Goal: Task Accomplishment & Management: Complete application form

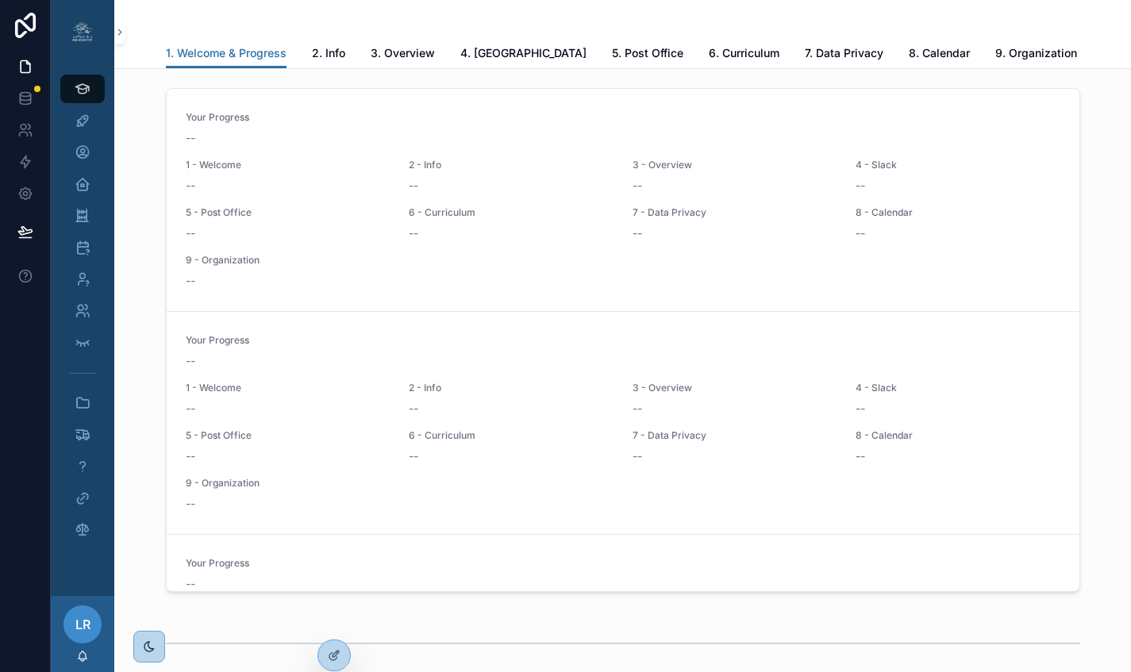
scroll to position [1, 0]
click at [337, 619] on icon at bounding box center [337, 618] width 2 height 4
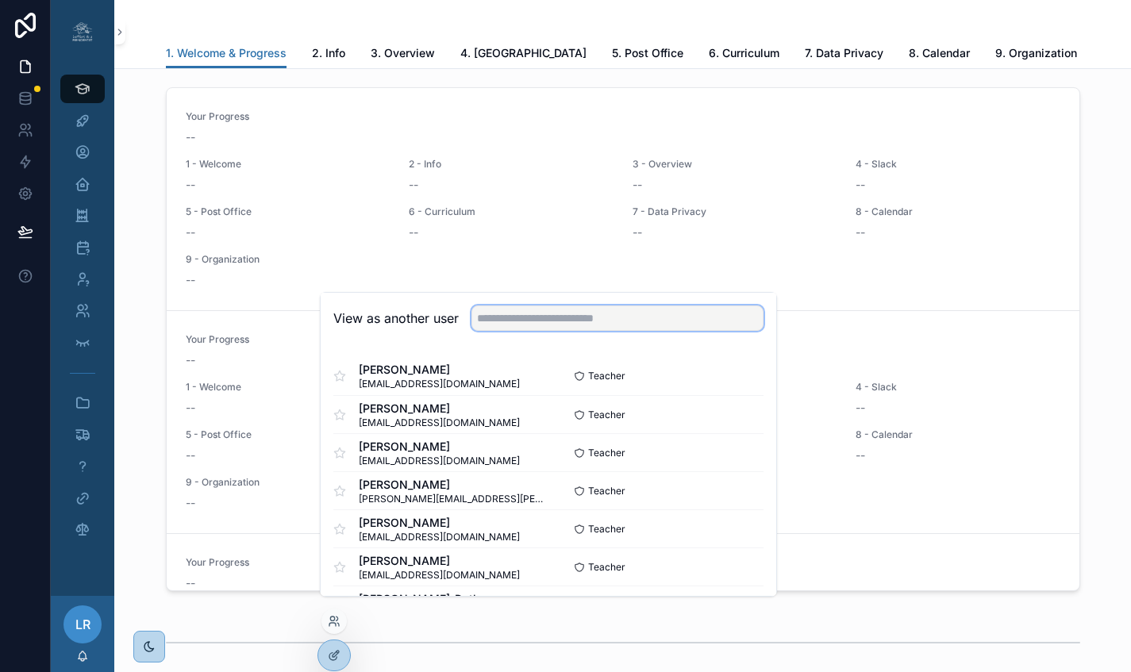
click at [532, 331] on input "text" at bounding box center [617, 317] width 292 height 25
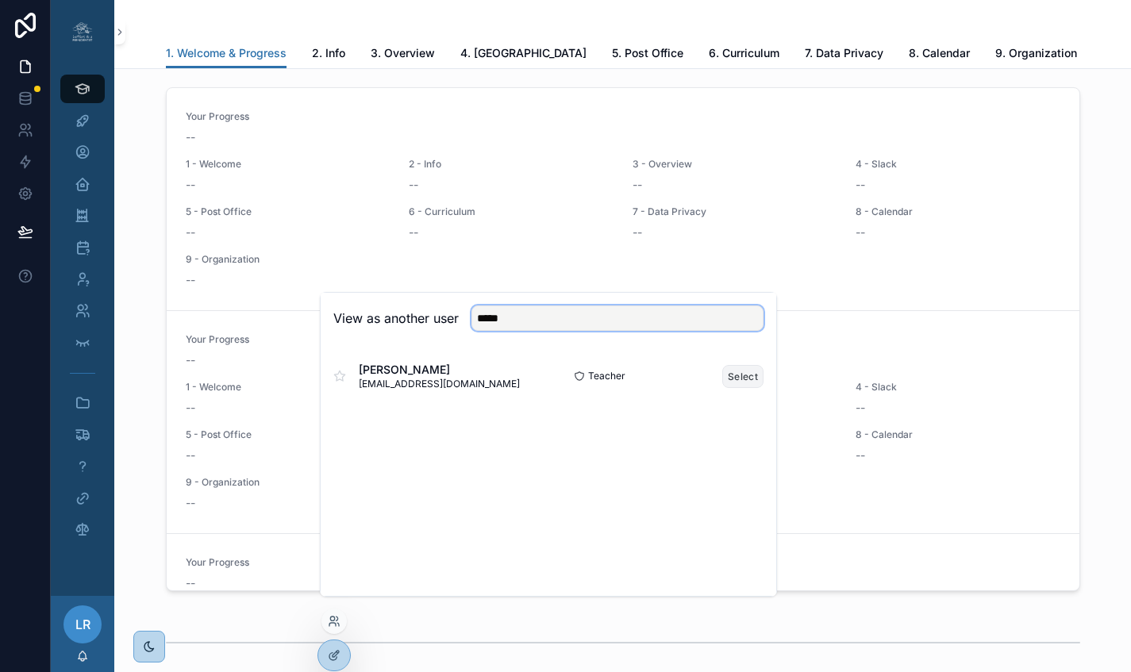
type input "*****"
click at [747, 386] on button "Select" at bounding box center [742, 376] width 41 height 23
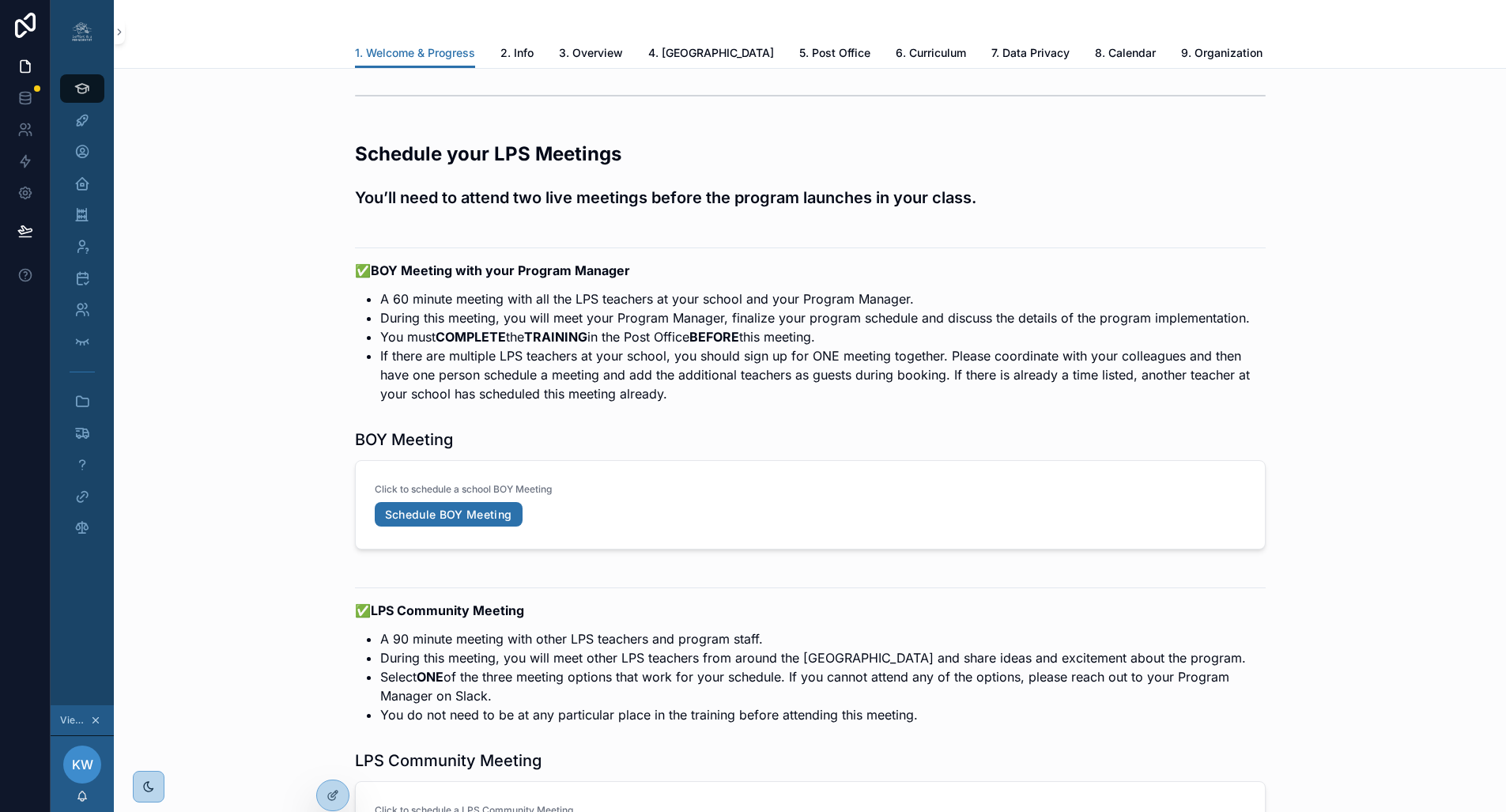
scroll to position [2890, 0]
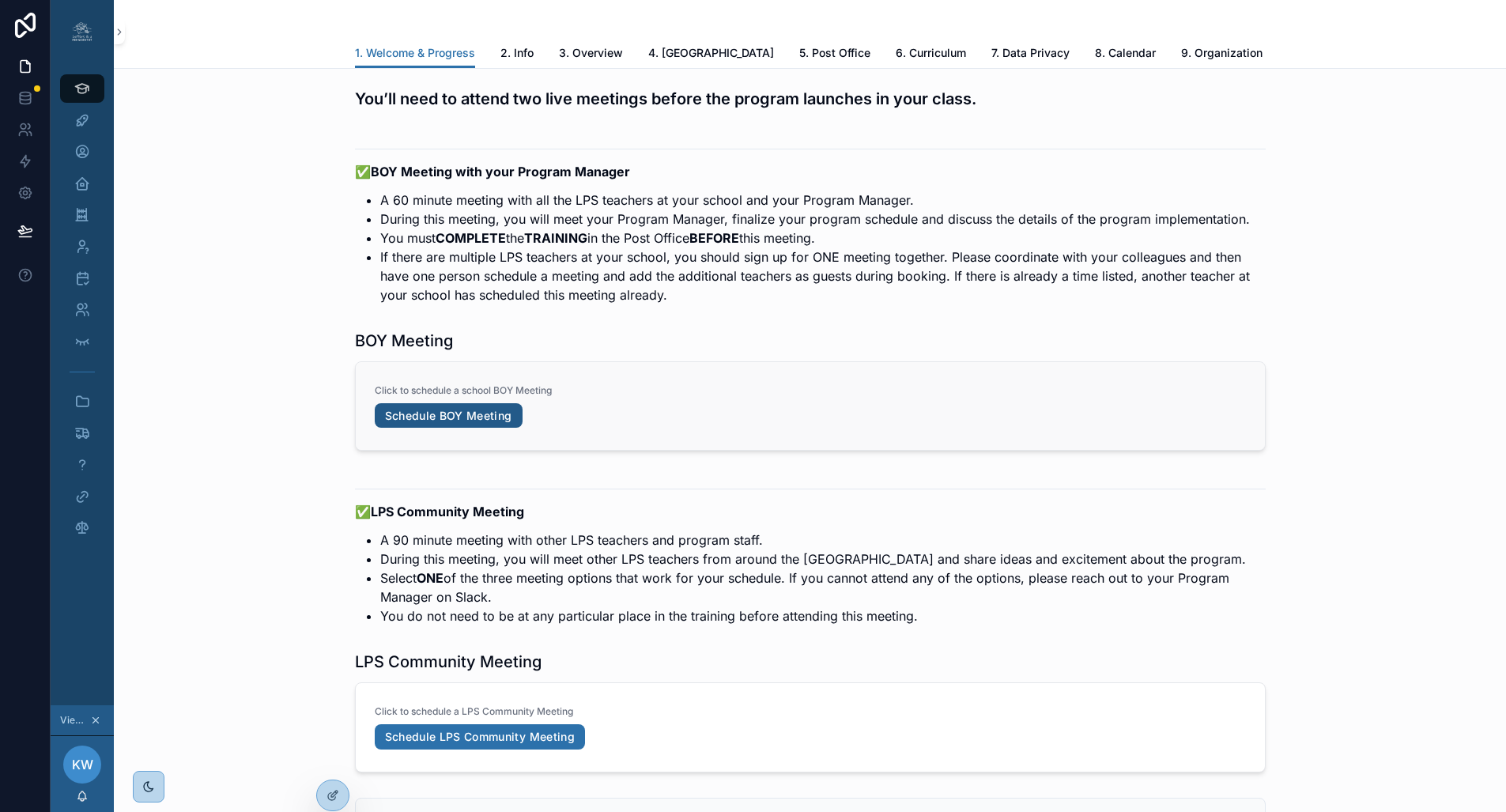
click at [480, 404] on link "Schedule BOY Meeting" at bounding box center [449, 415] width 148 height 25
click at [452, 404] on link "Schedule BOY Meeting" at bounding box center [449, 415] width 148 height 25
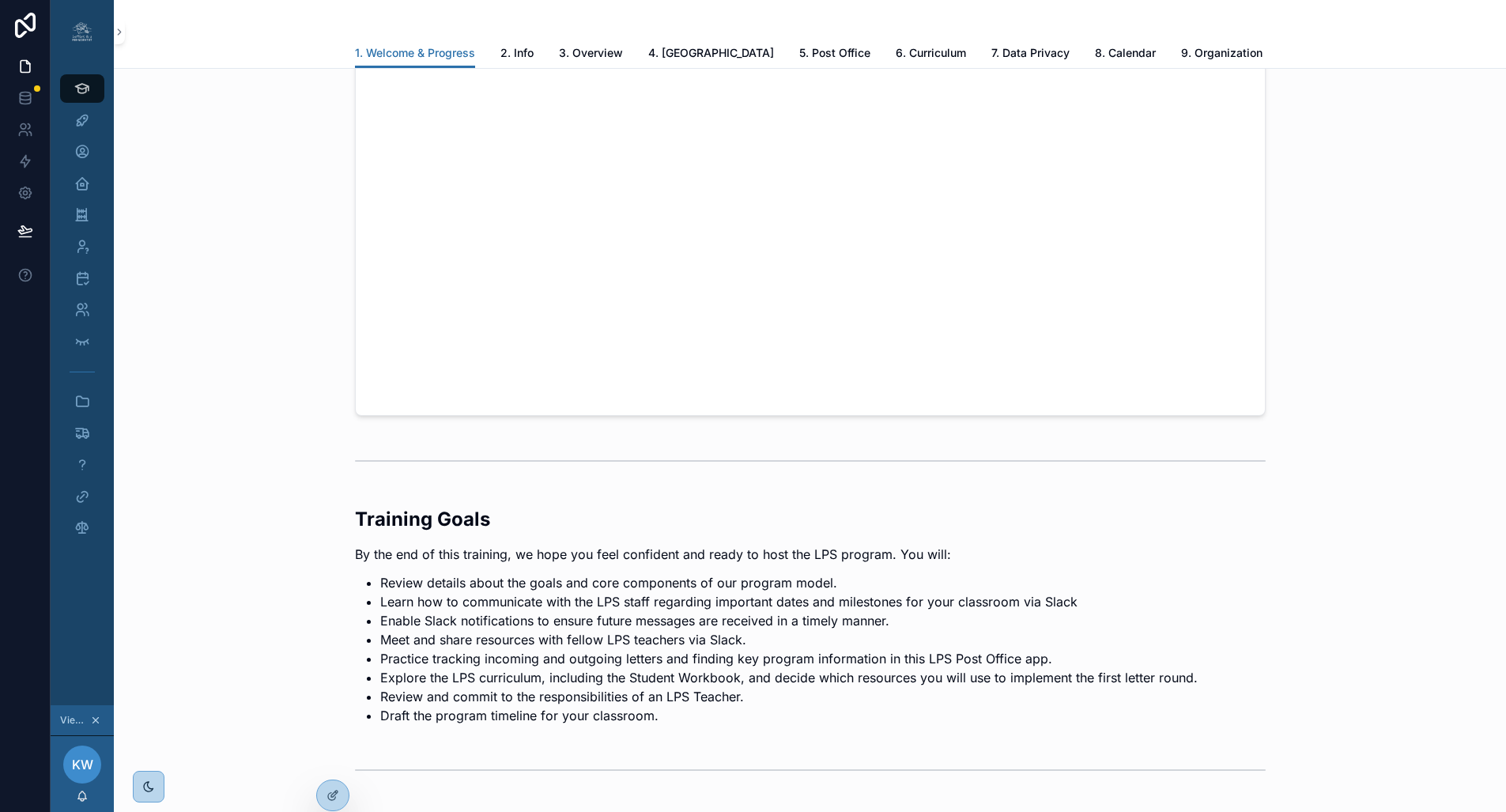
scroll to position [0, 0]
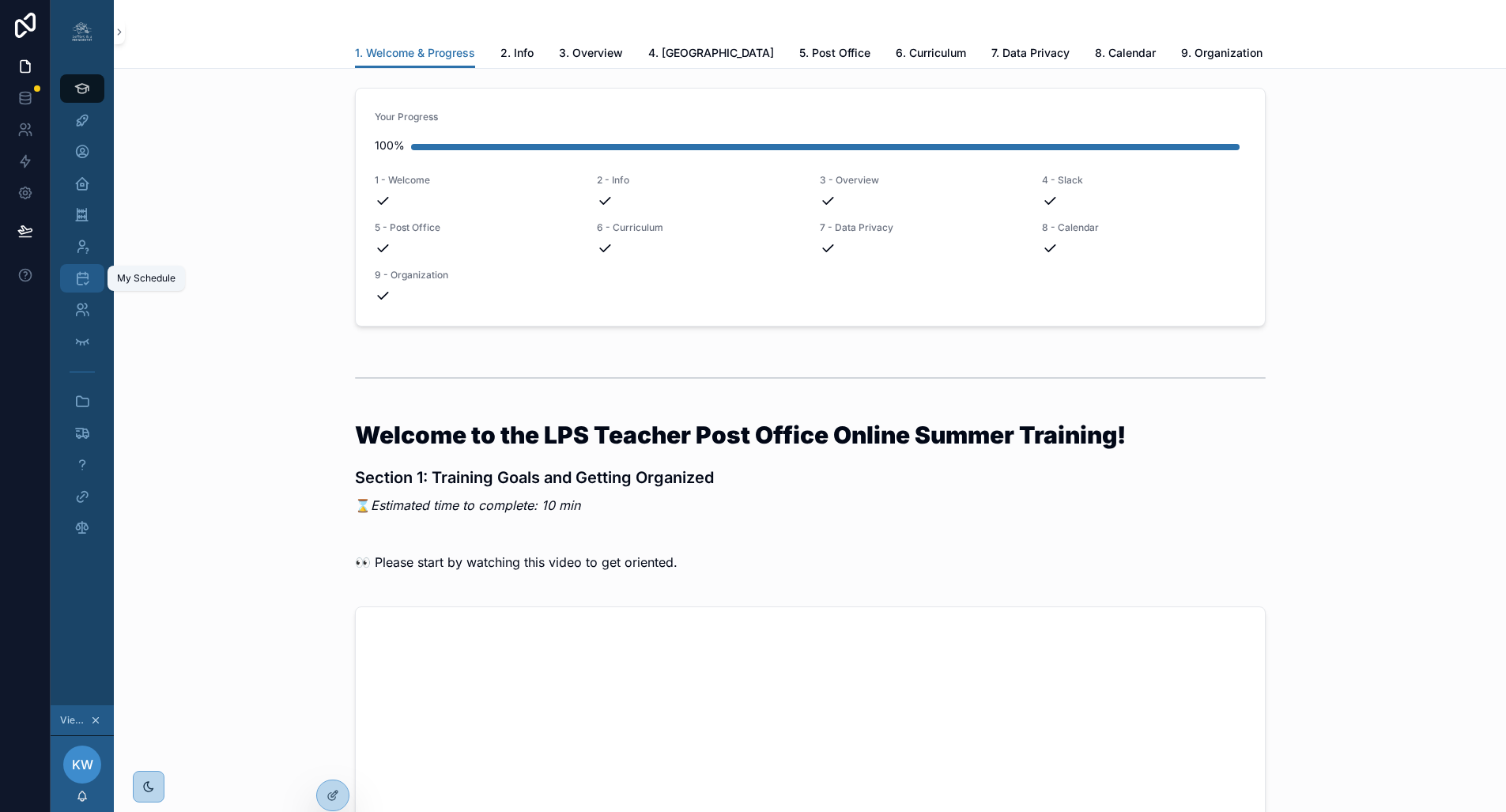
click at [84, 270] on icon "scrollable content" at bounding box center [83, 278] width 16 height 16
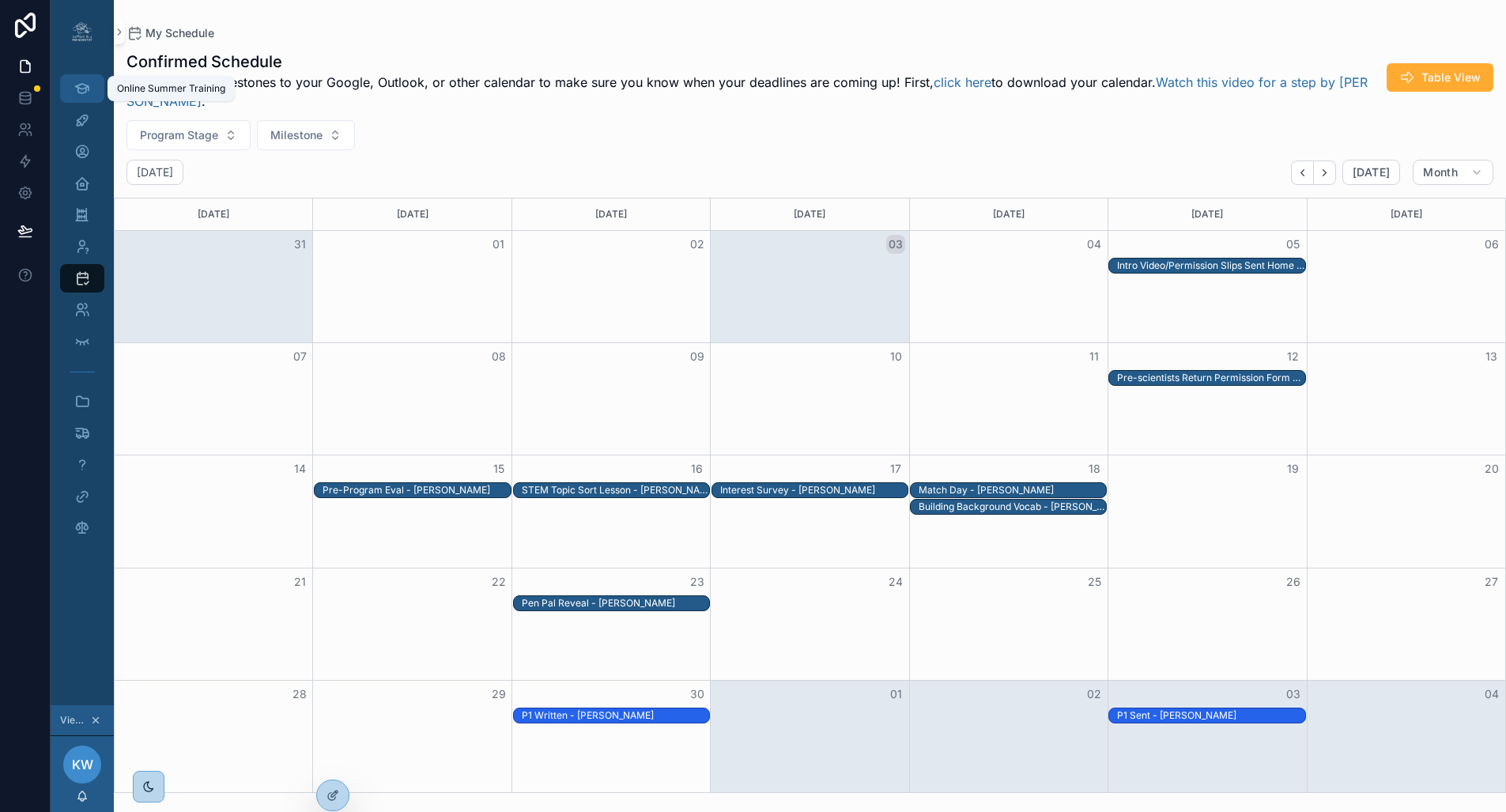
click at [80, 90] on icon "scrollable content" at bounding box center [82, 89] width 15 height 16
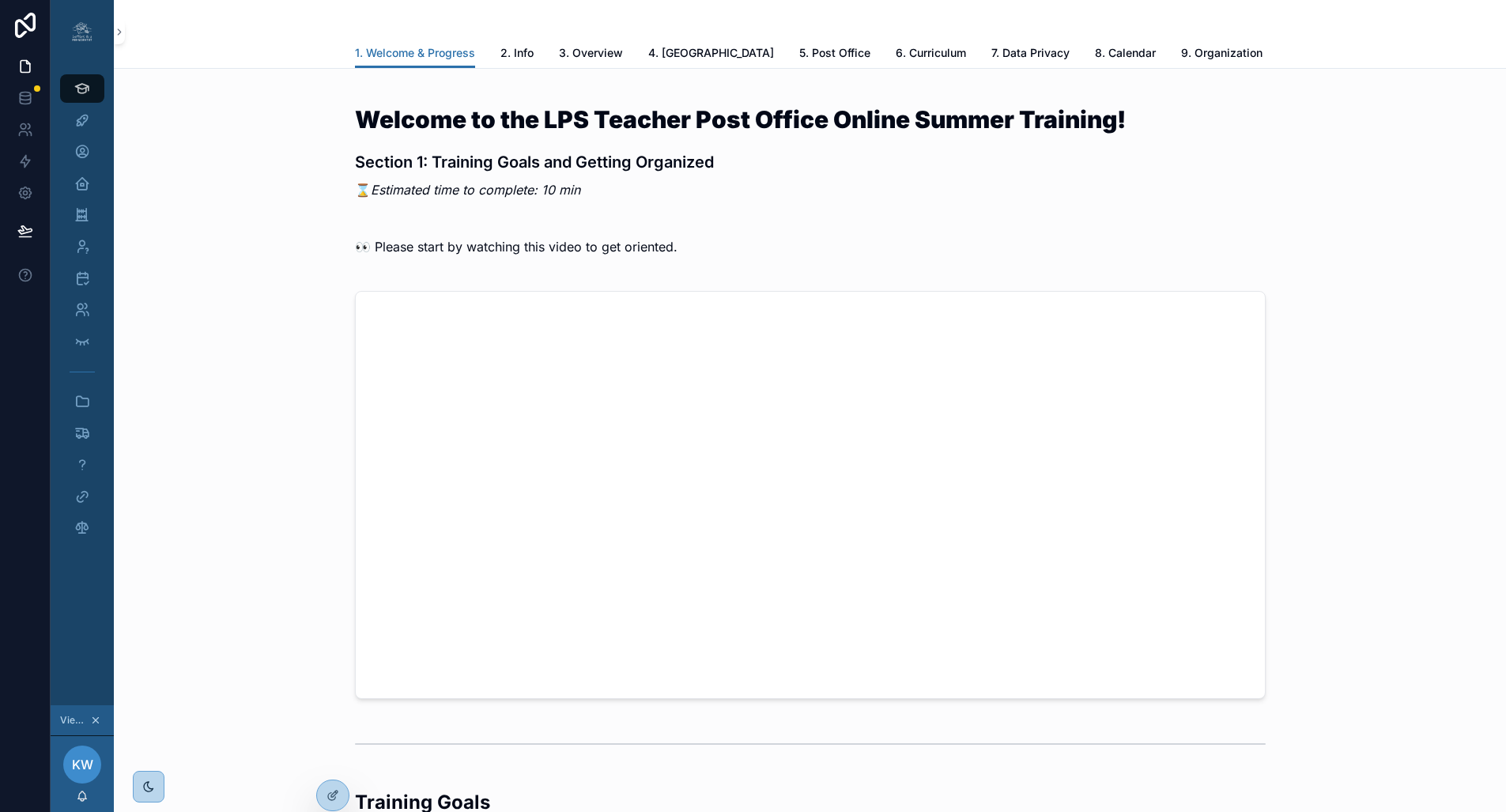
scroll to position [316, 0]
click at [86, 121] on icon "scrollable content" at bounding box center [83, 121] width 16 height 16
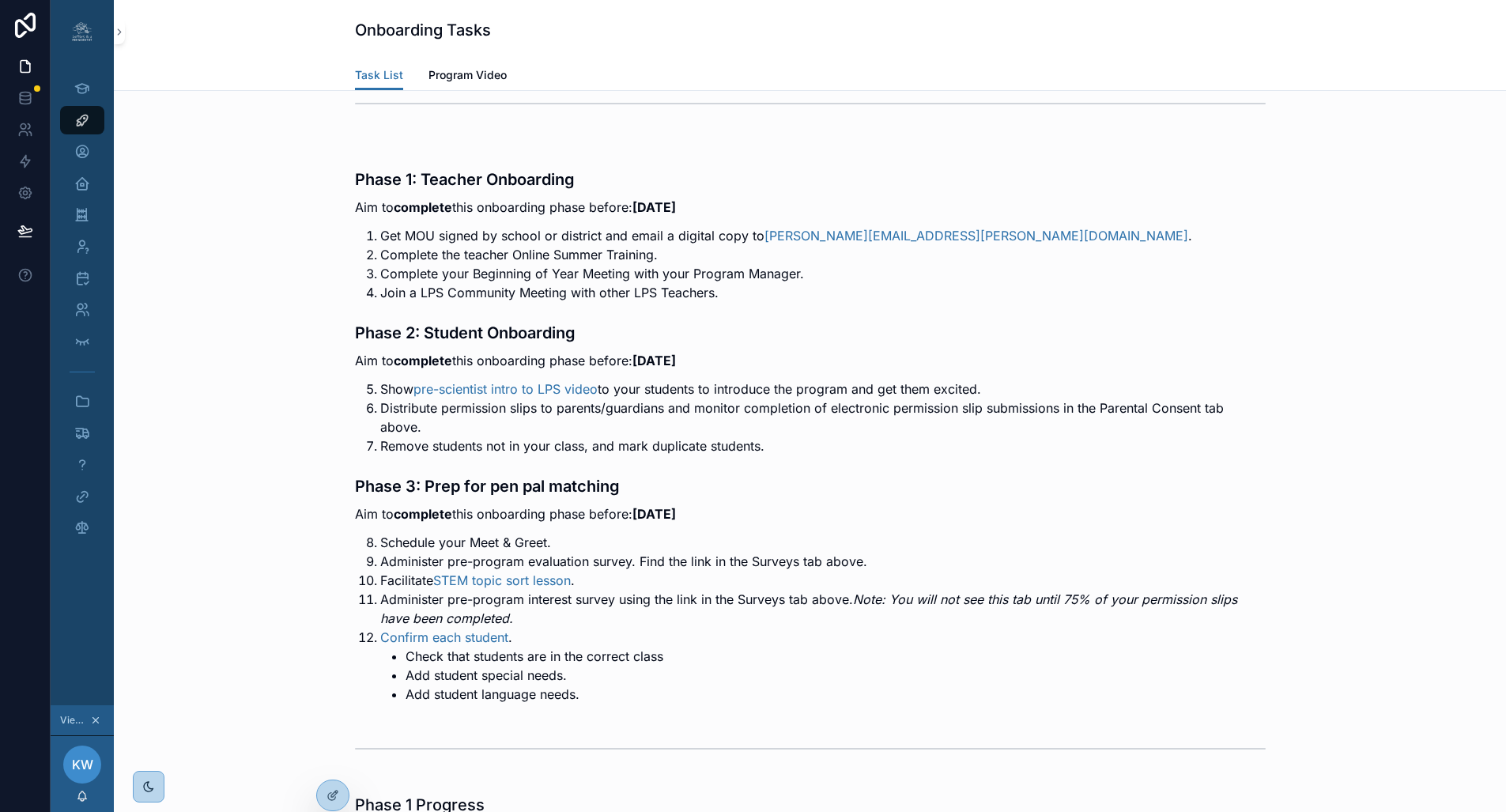
scroll to position [215, 0]
click at [454, 85] on link "Program Video" at bounding box center [467, 77] width 79 height 32
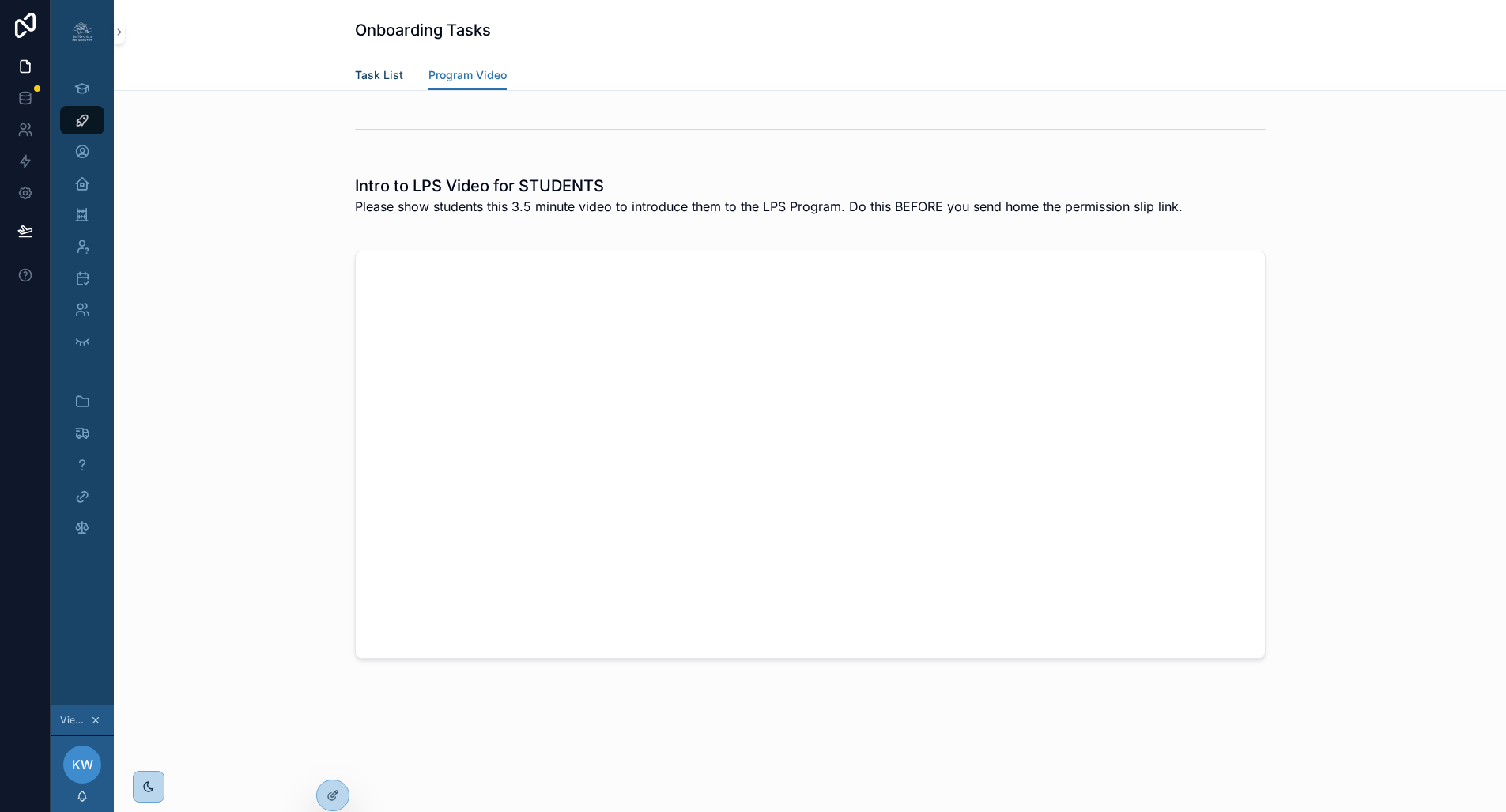
click at [369, 83] on span "Task List" at bounding box center [379, 75] width 48 height 16
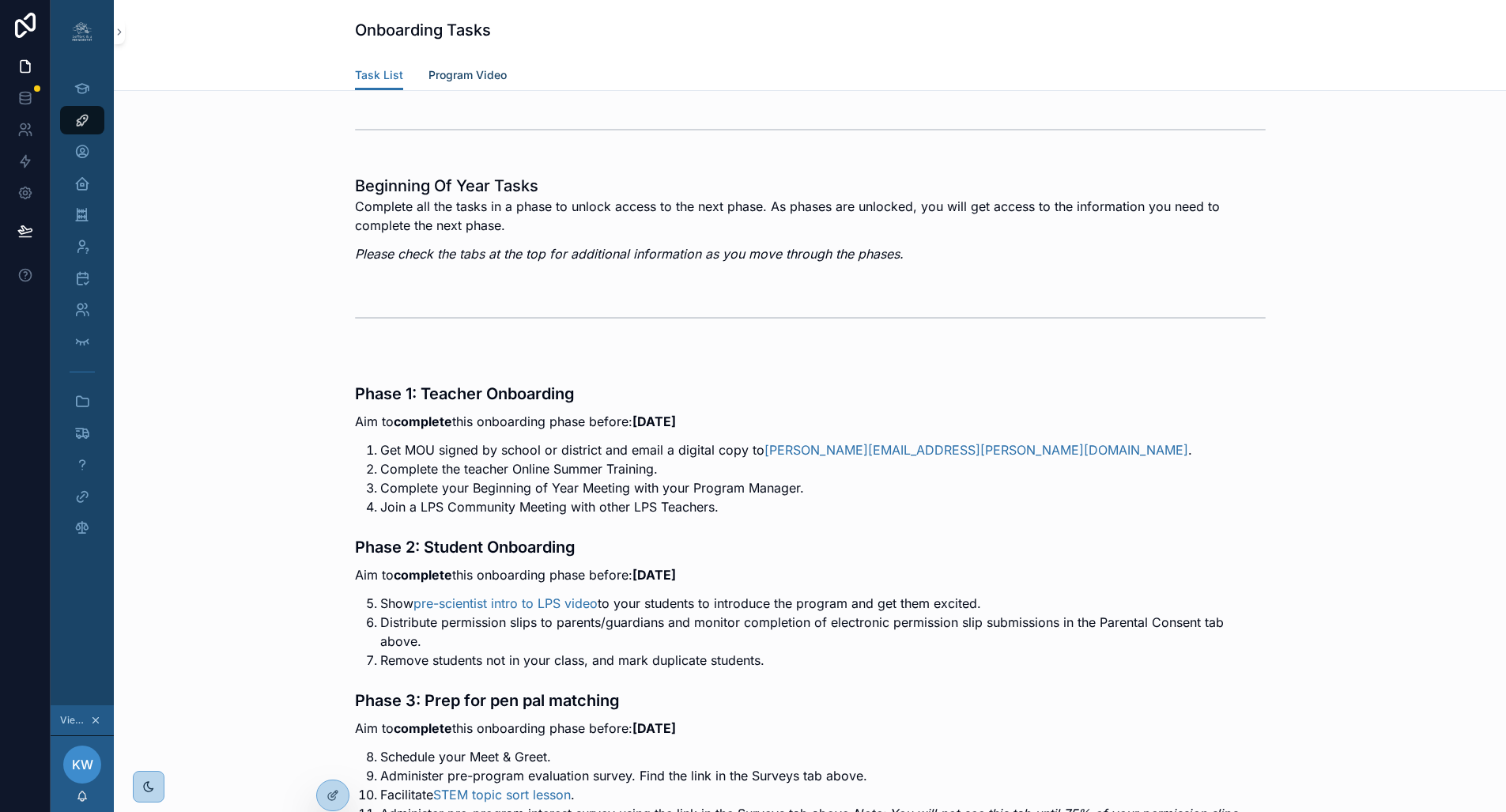
click at [456, 78] on span "Program Video" at bounding box center [467, 75] width 79 height 16
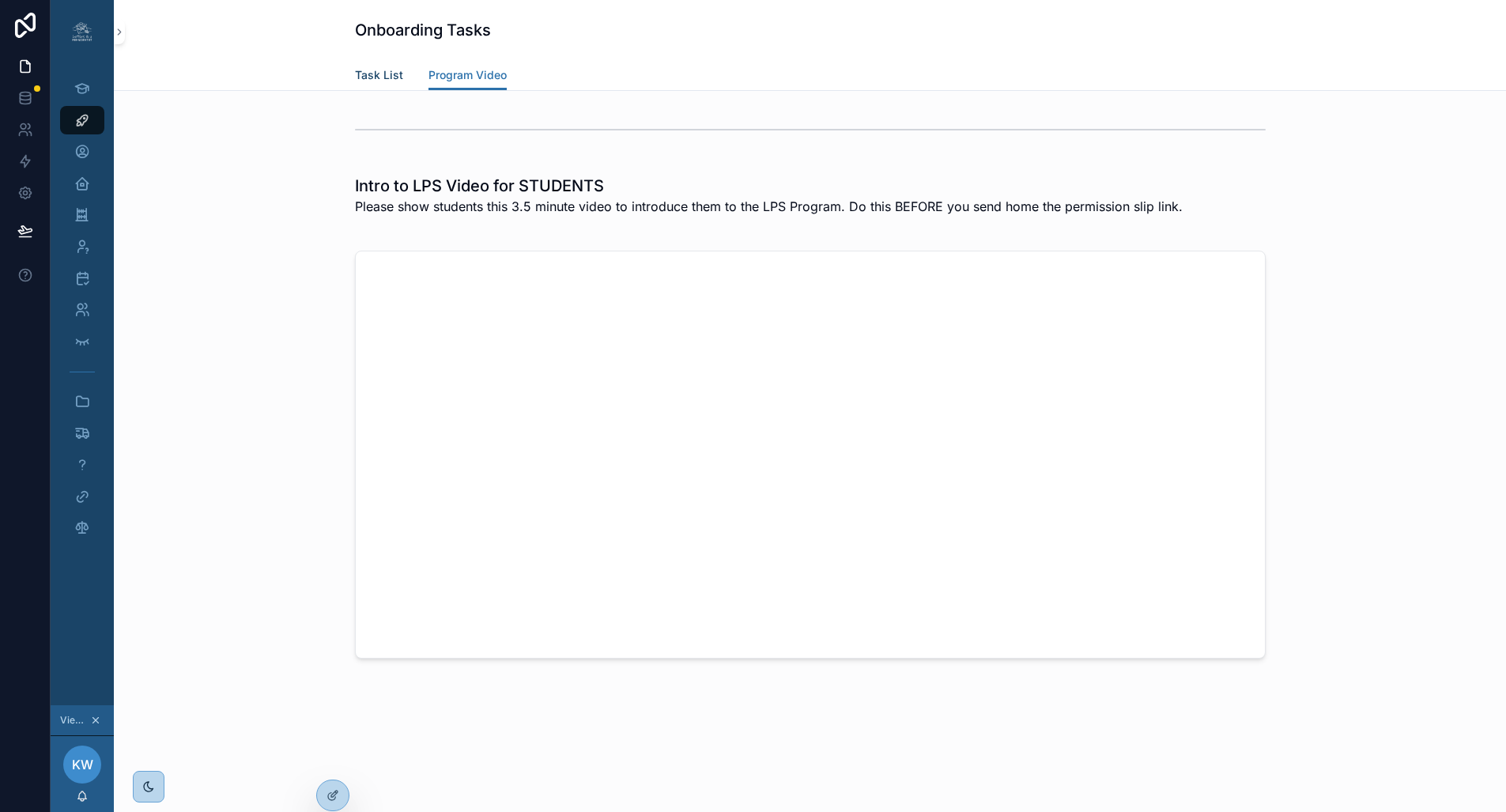
click at [403, 80] on span "Task List" at bounding box center [379, 75] width 48 height 16
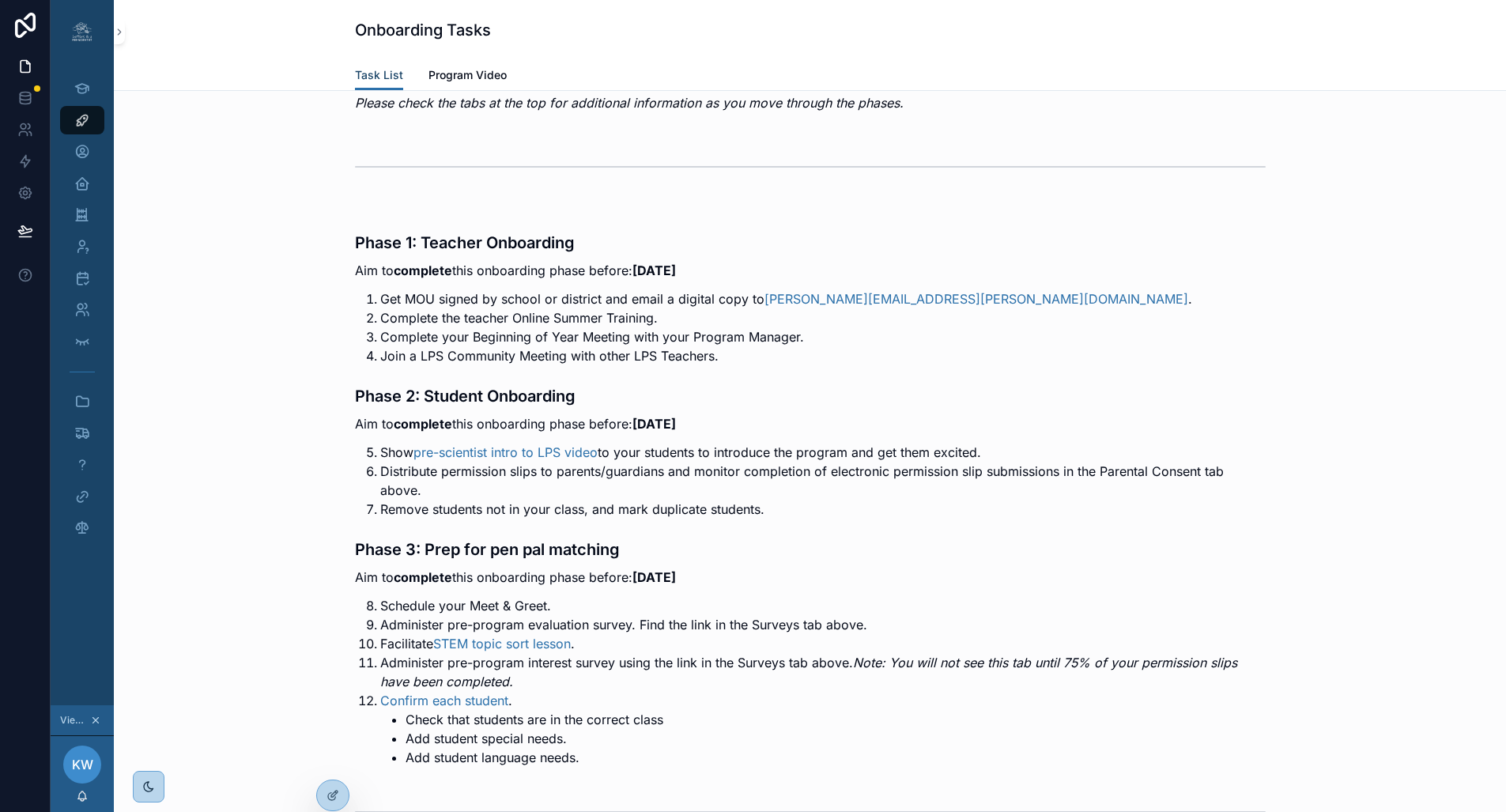
scroll to position [158, 0]
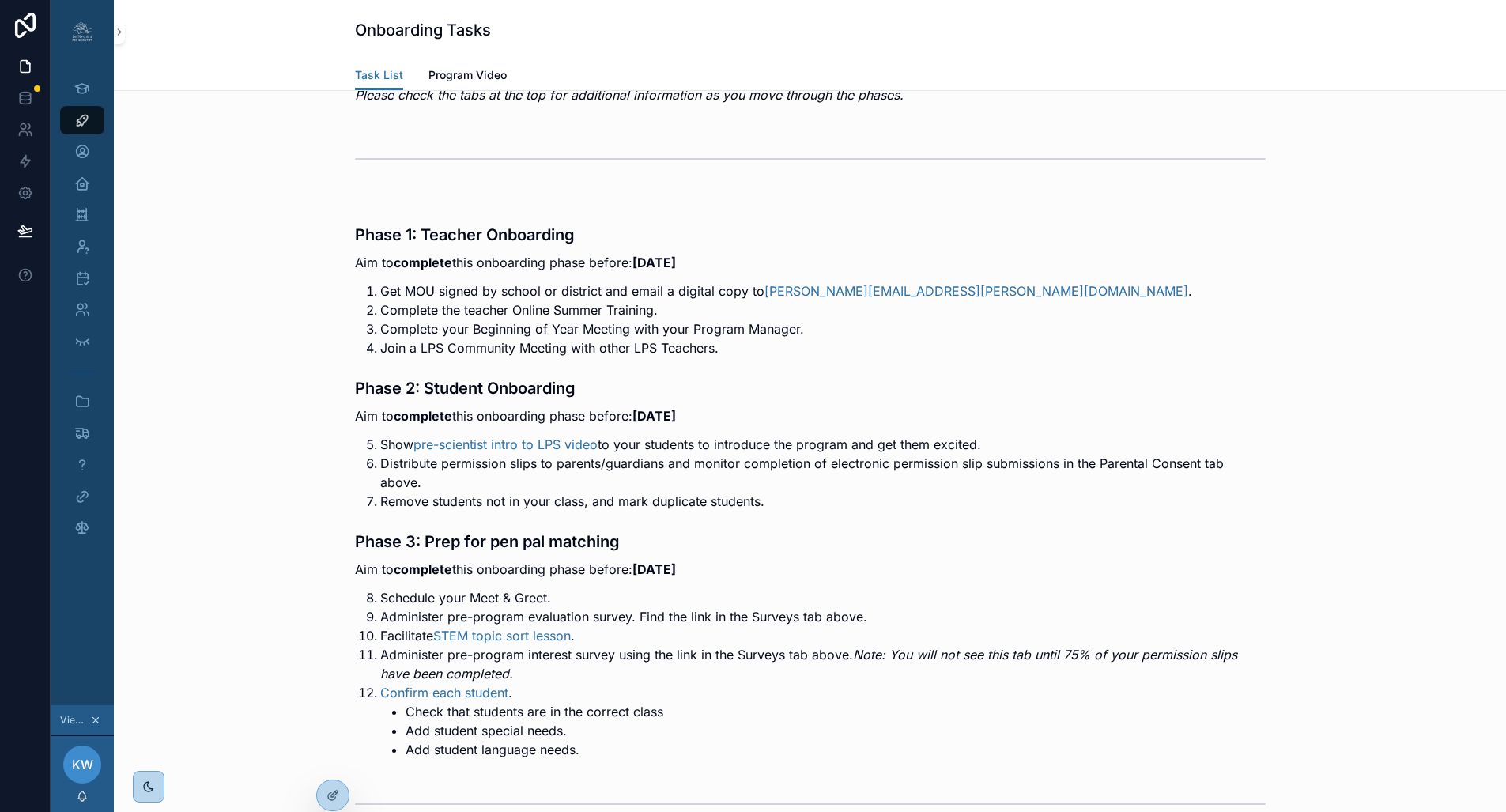
click at [644, 81] on div "Task List Program Video" at bounding box center [810, 75] width 911 height 30
click at [335, 669] on icon at bounding box center [333, 761] width 13 height 13
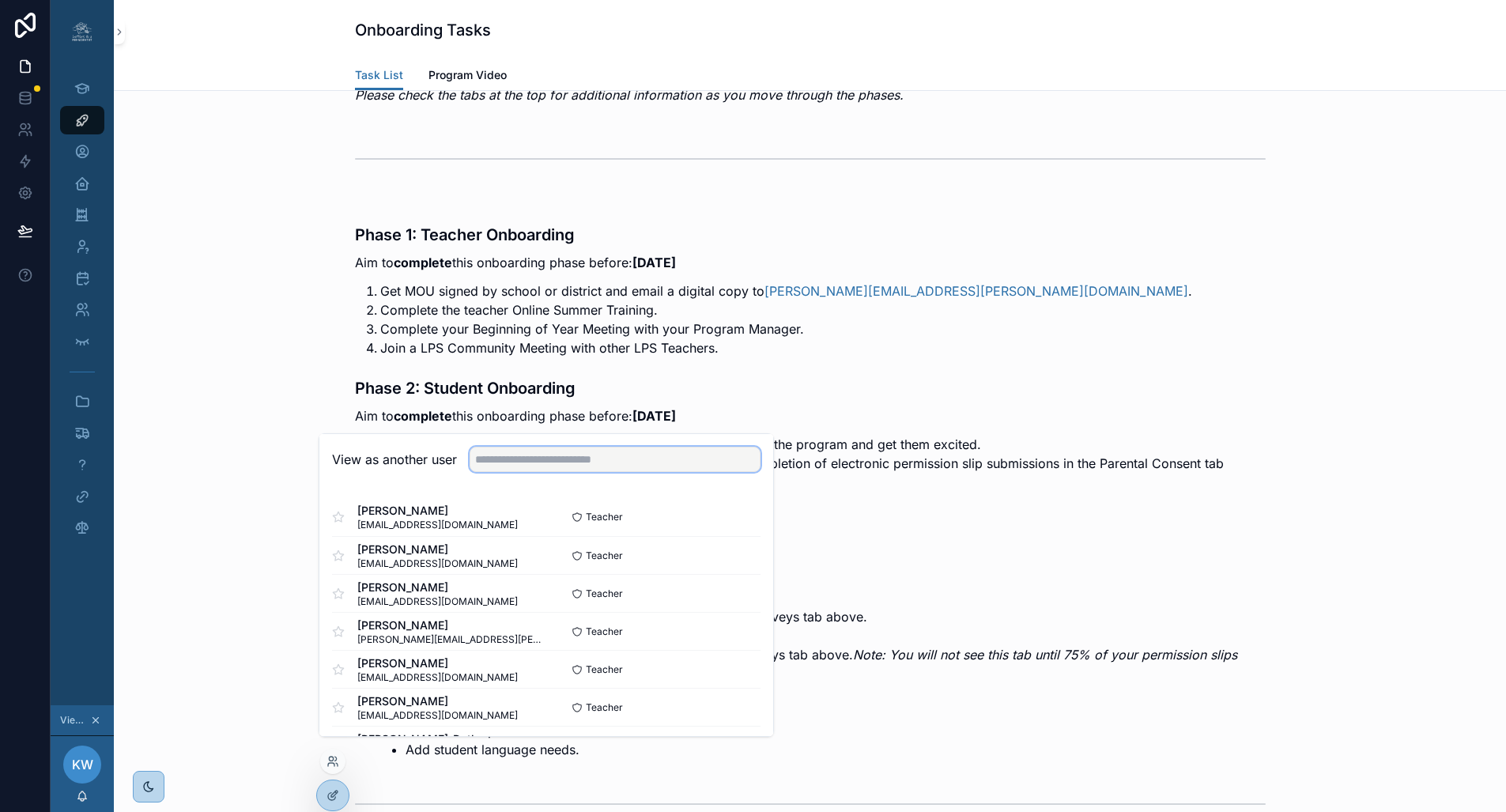
click at [541, 472] on input "text" at bounding box center [615, 458] width 291 height 25
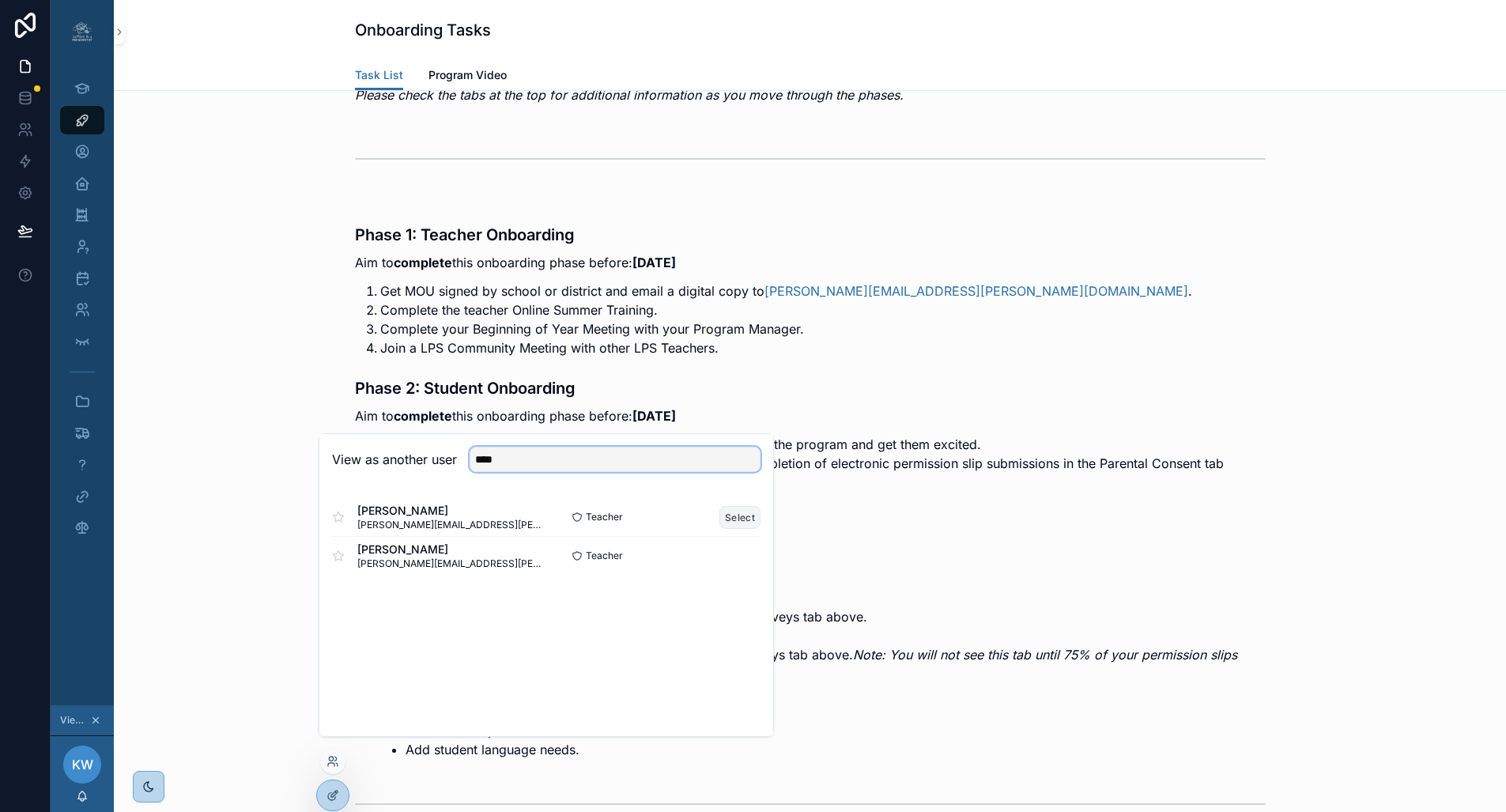
type input "****"
click at [736, 526] on button "Select" at bounding box center [740, 517] width 41 height 23
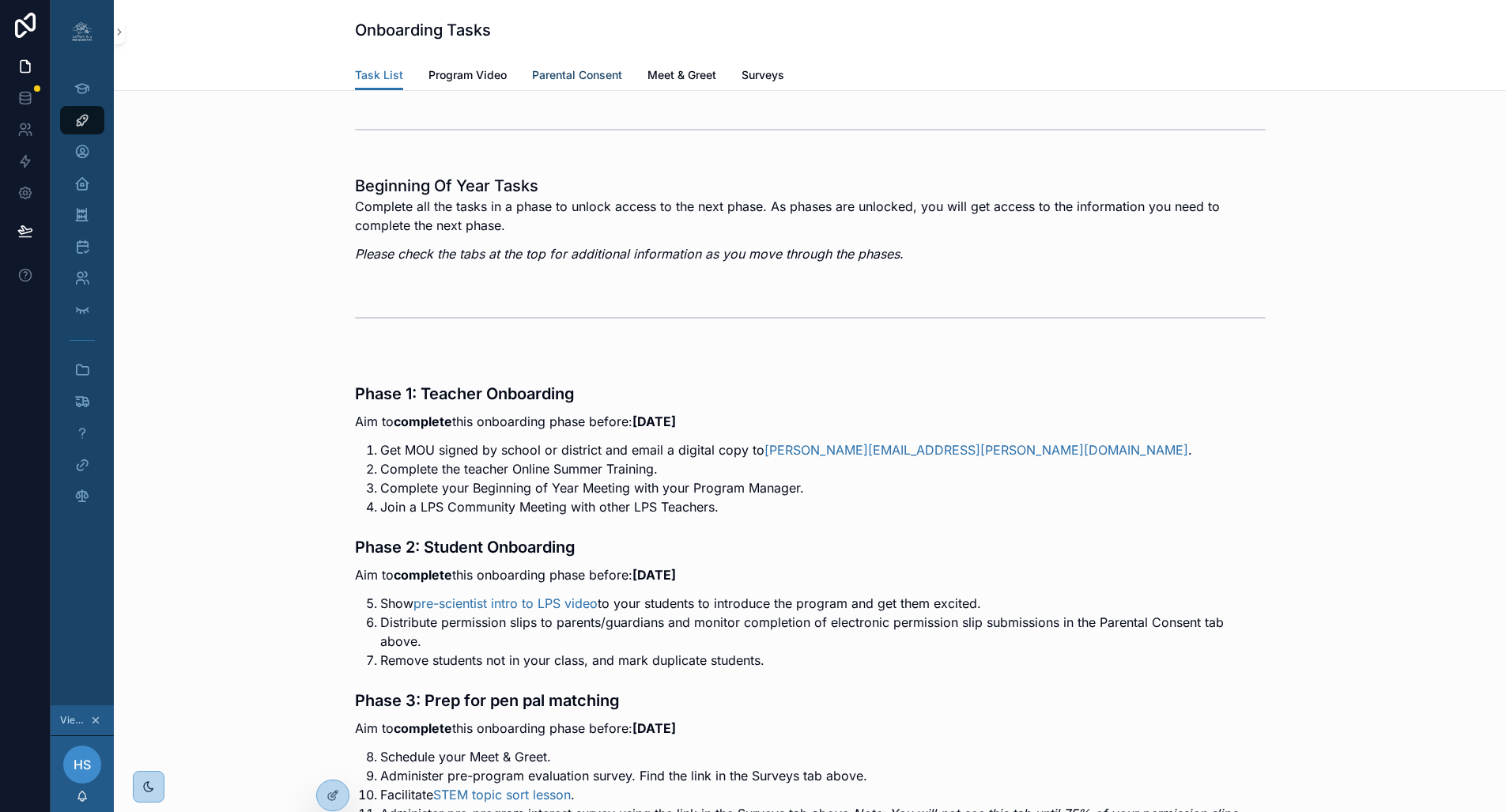
click at [584, 75] on span "Parental Consent" at bounding box center [577, 75] width 90 height 16
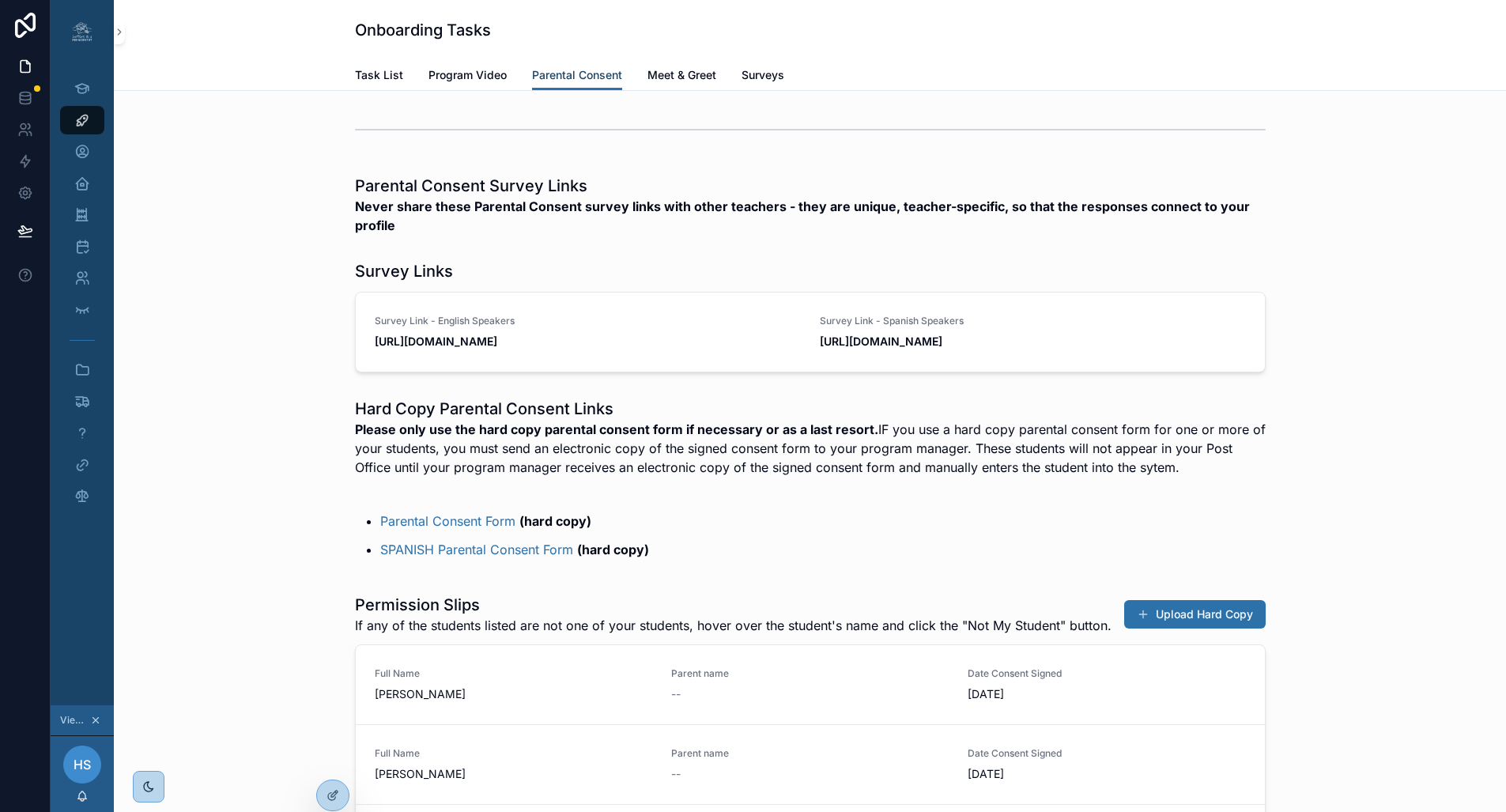
scroll to position [52, 0]
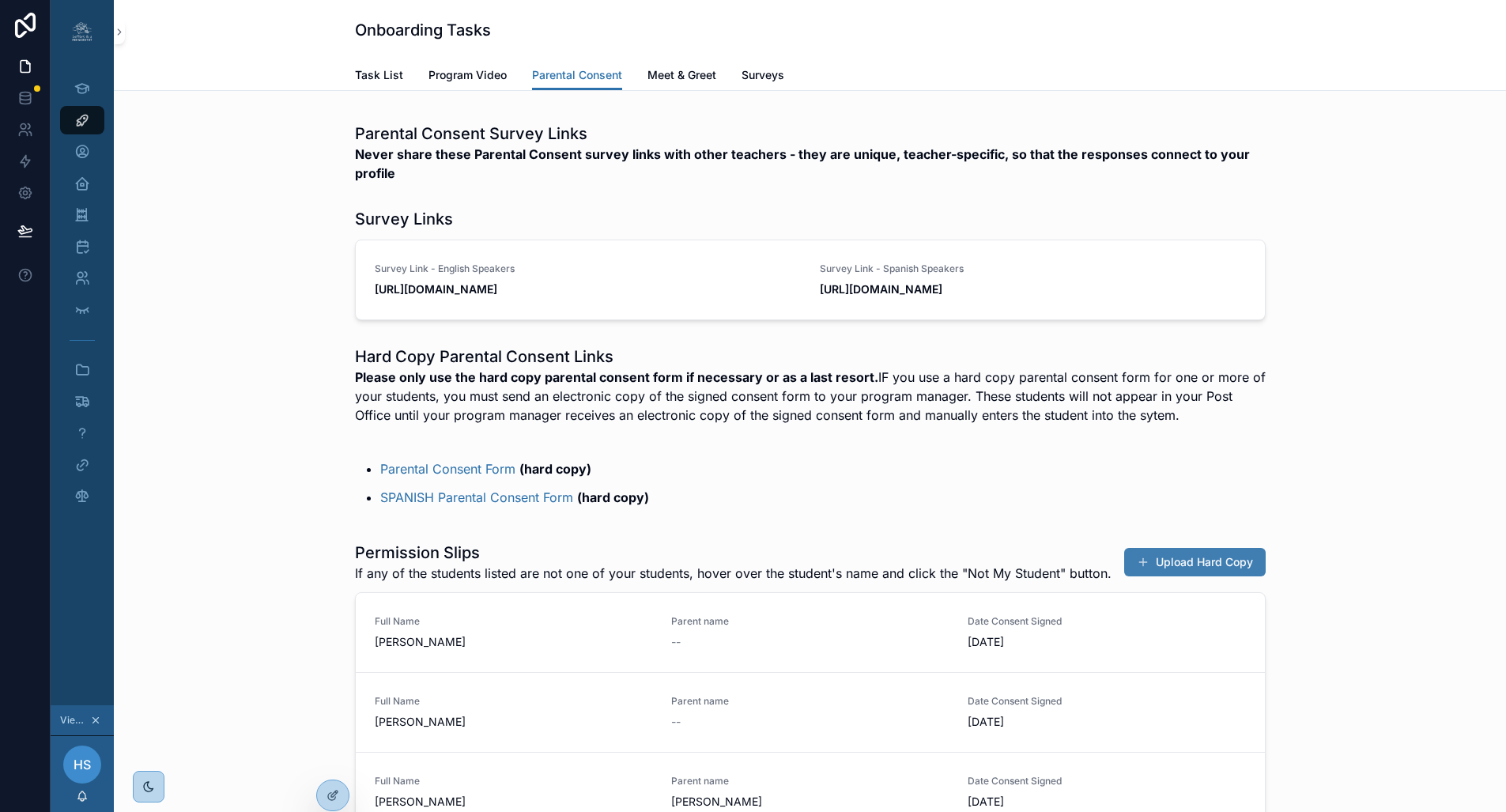
click at [1182, 572] on button "Upload Hard Copy" at bounding box center [1195, 562] width 142 height 29
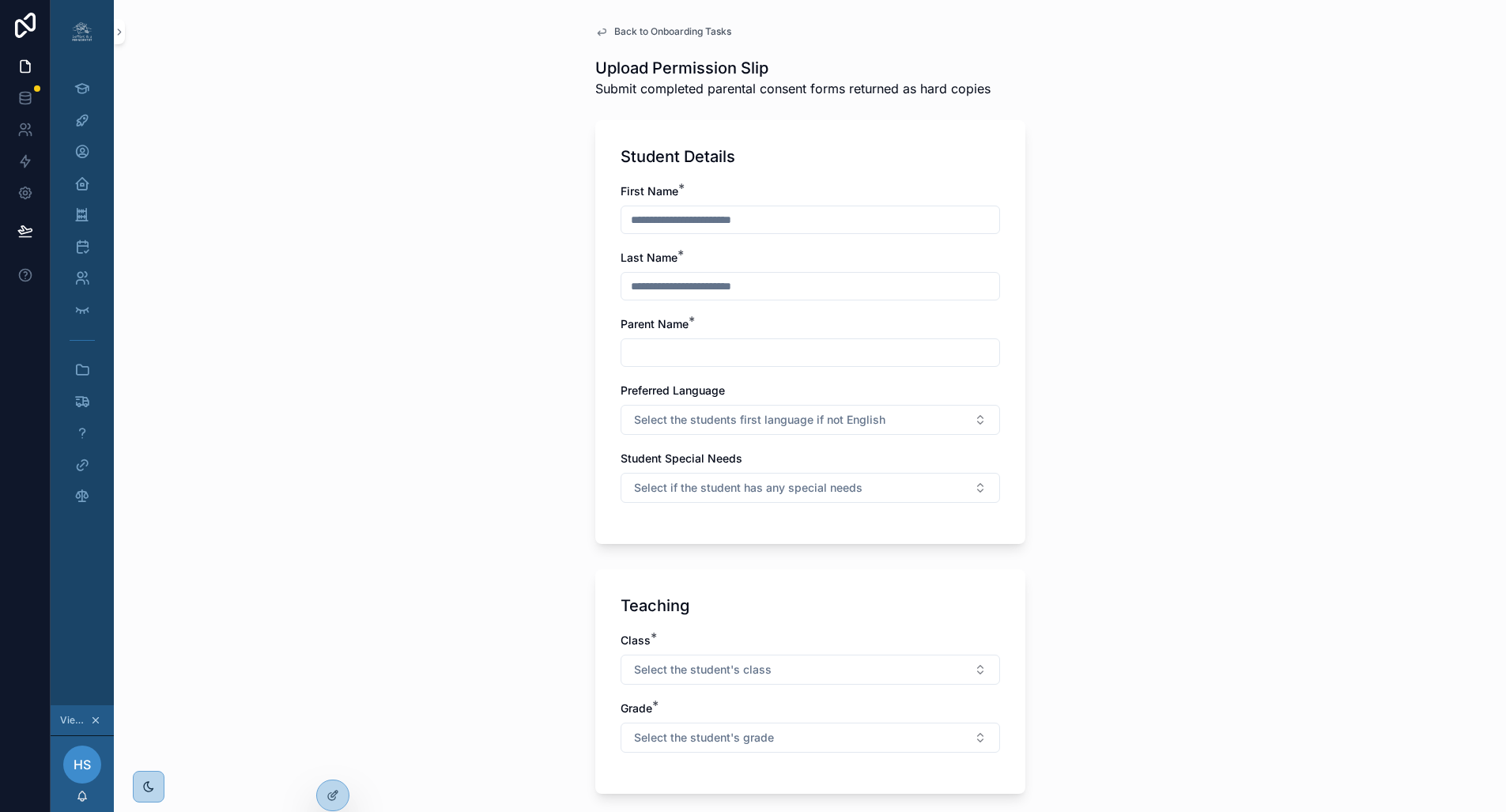
scroll to position [0, 6]
click at [90, 126] on link "Onboarding Tasks" at bounding box center [82, 120] width 44 height 29
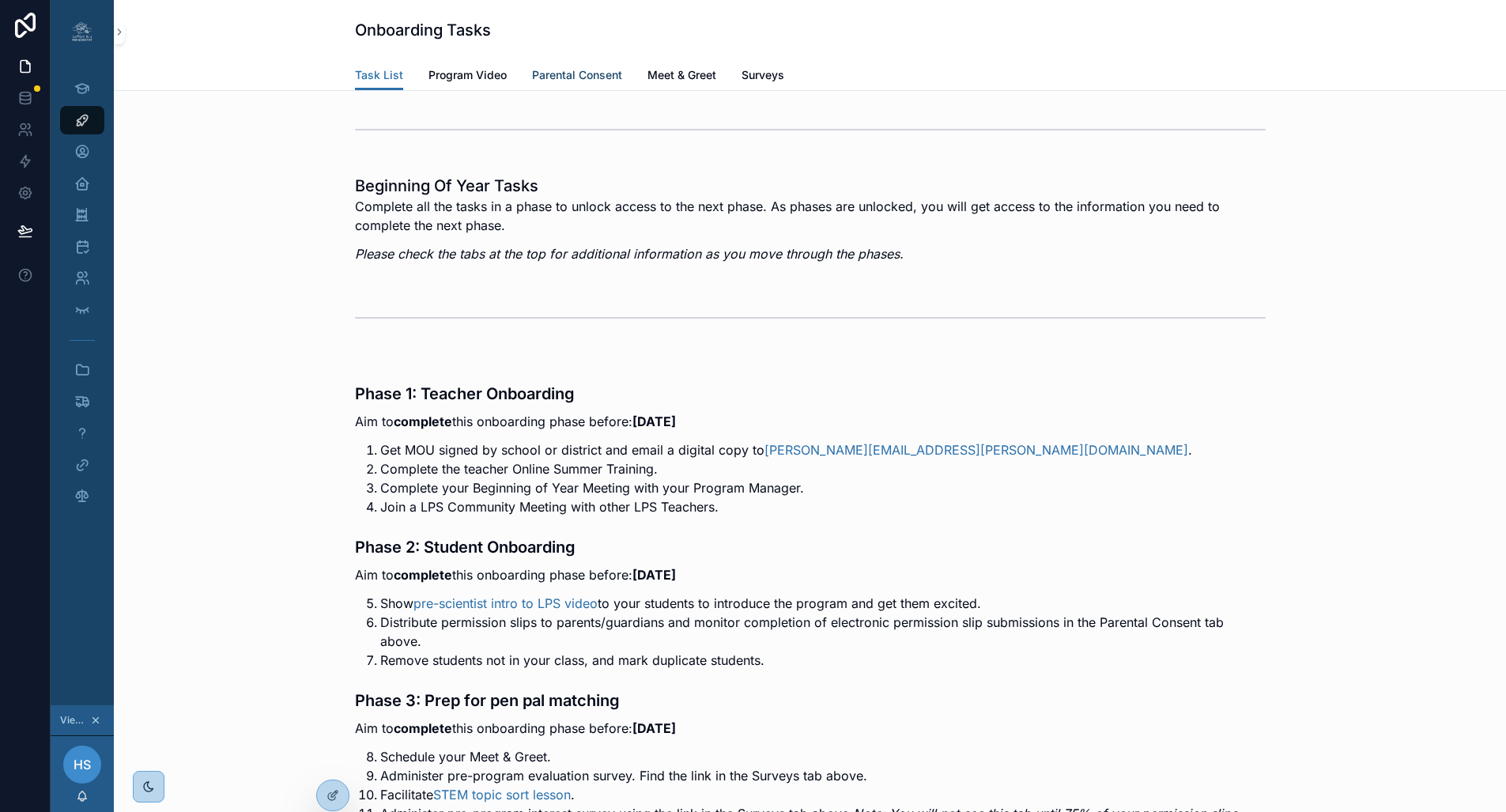
click at [565, 80] on span "Parental Consent" at bounding box center [577, 75] width 90 height 16
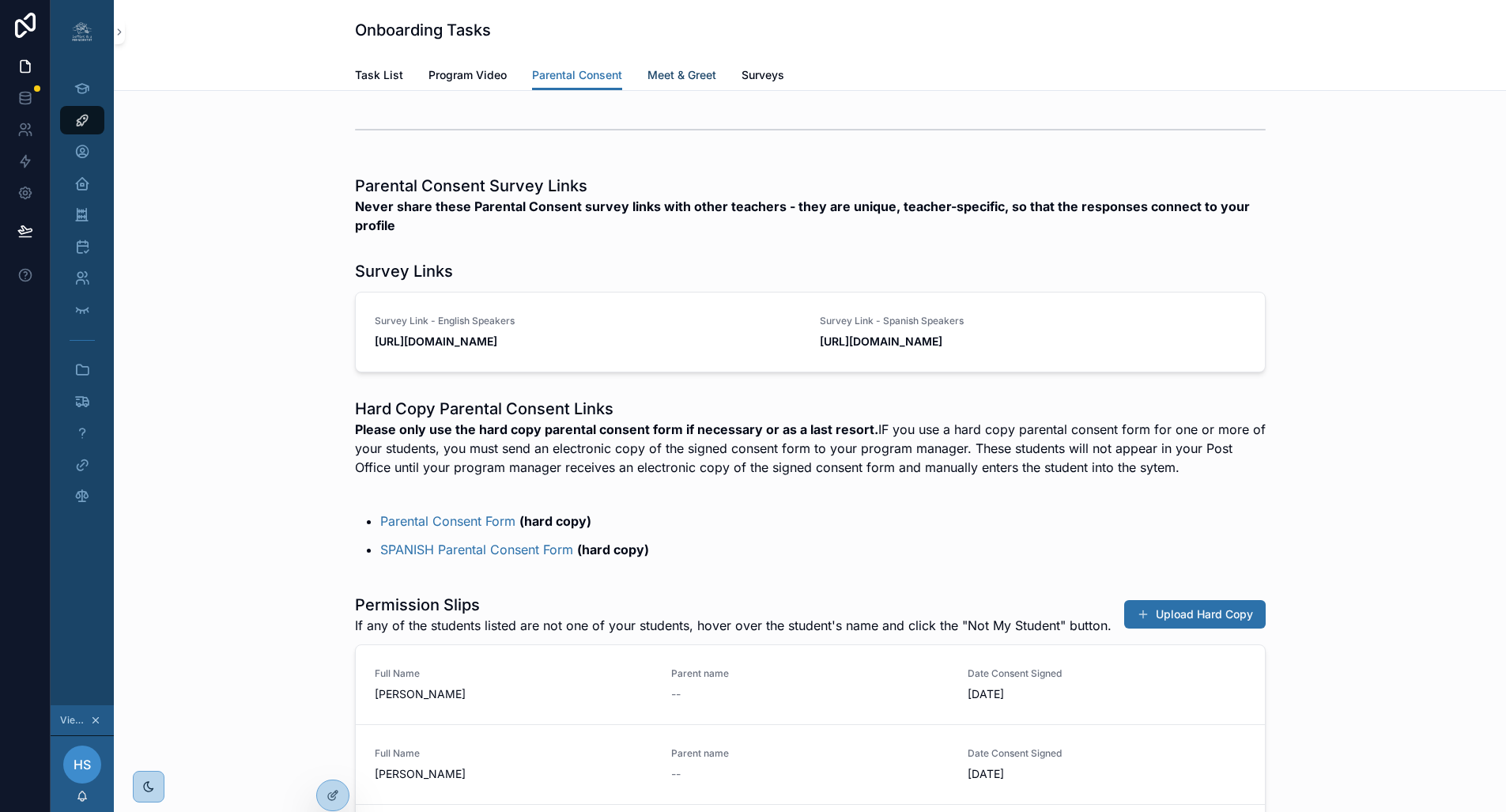
click at [685, 71] on span "Meet & Greet" at bounding box center [682, 75] width 69 height 16
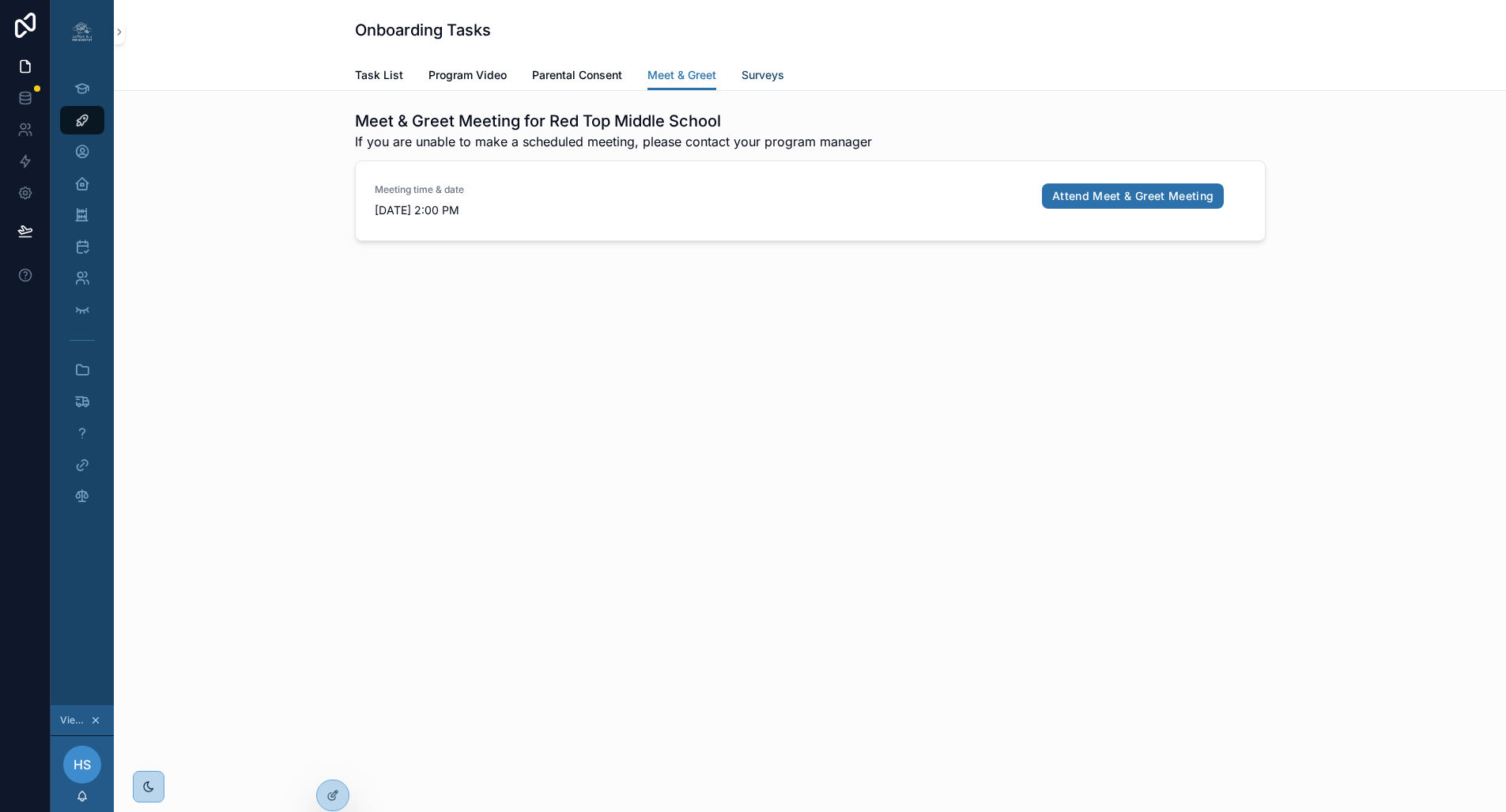
click at [759, 79] on span "Surveys" at bounding box center [762, 75] width 43 height 16
